Goal: Information Seeking & Learning: Find specific fact

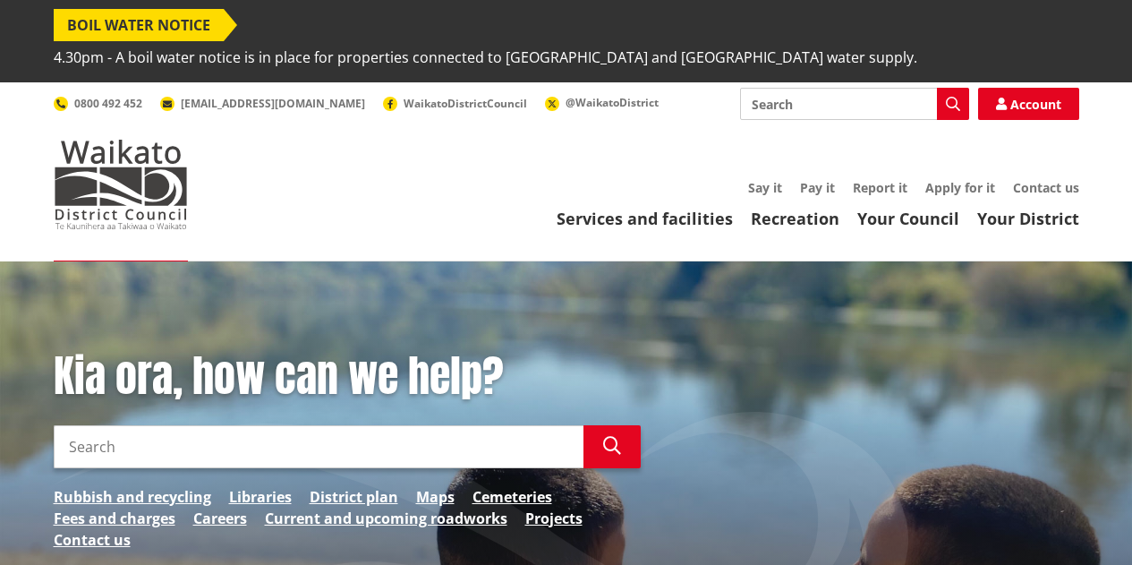
click at [132, 425] on input "Search" at bounding box center [319, 446] width 530 height 43
type input "community litter fund"
click at [614, 437] on icon "button" at bounding box center [612, 446] width 18 height 18
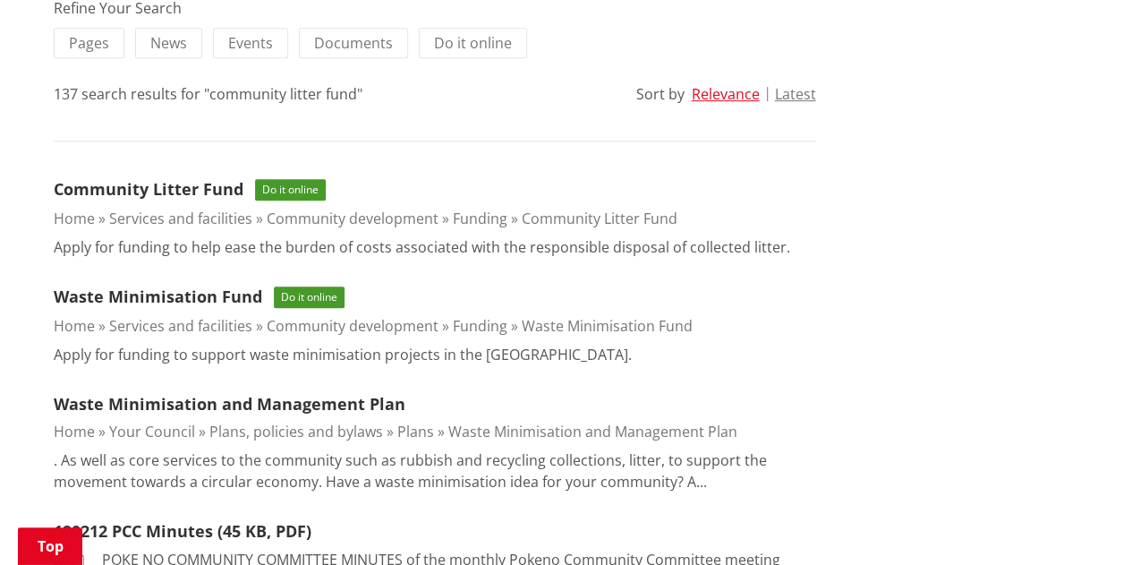
scroll to position [537, 0]
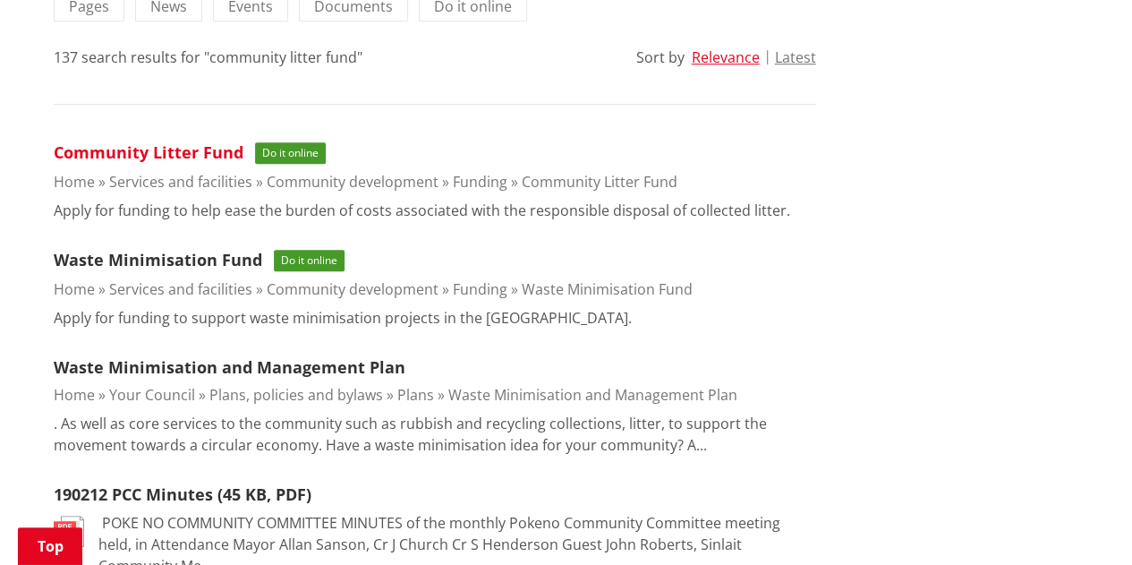
click at [162, 141] on link "Community Litter Fund" at bounding box center [149, 151] width 190 height 21
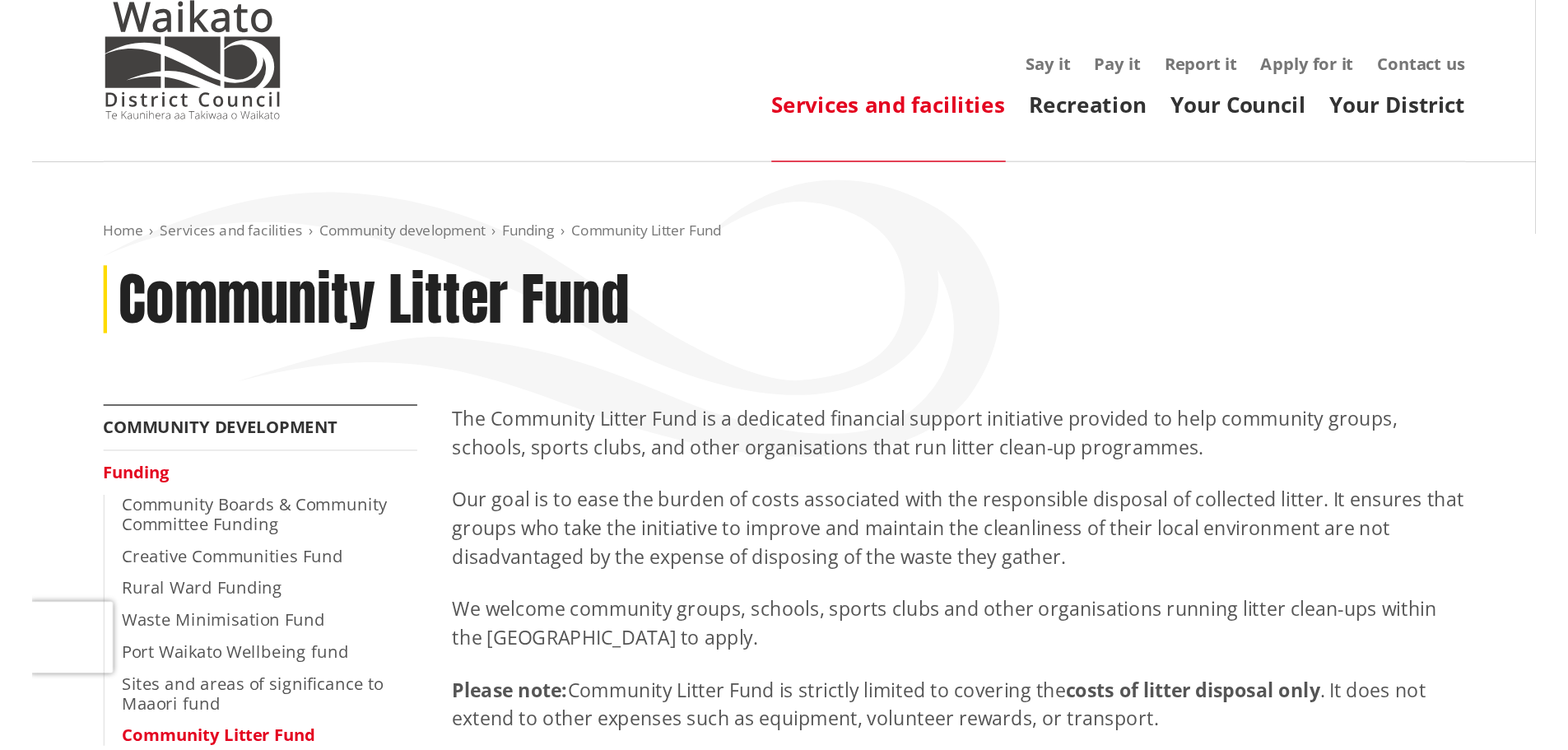
scroll to position [165, 0]
